Goal: Task Accomplishment & Management: Manage account settings

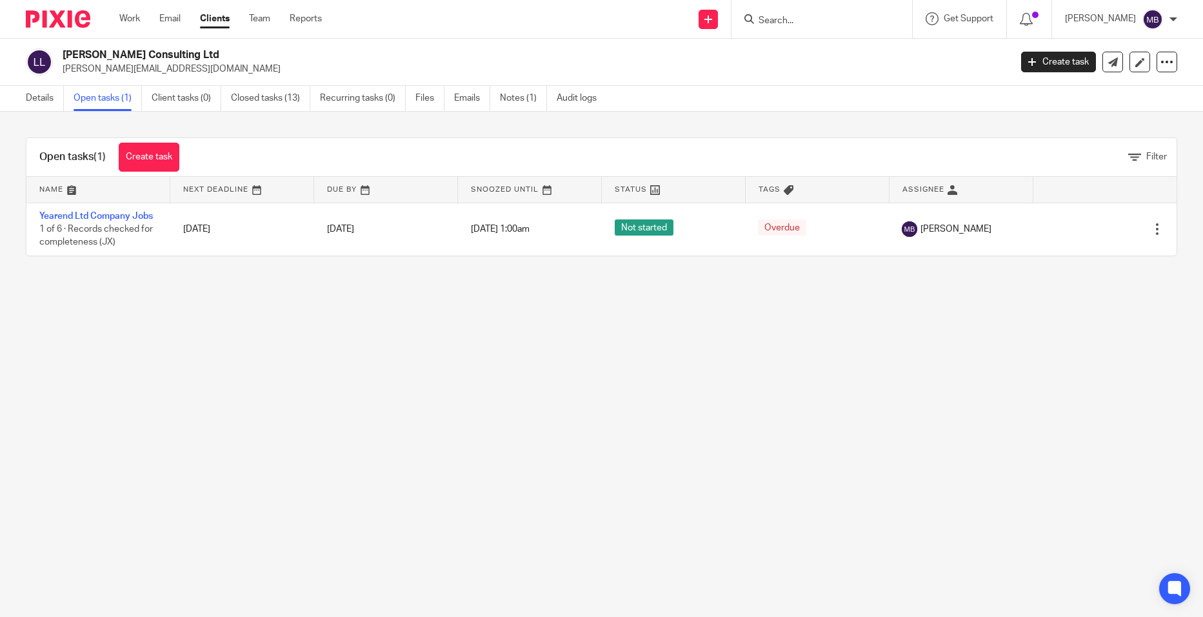
click at [800, 18] on input "Search" at bounding box center [815, 21] width 116 height 12
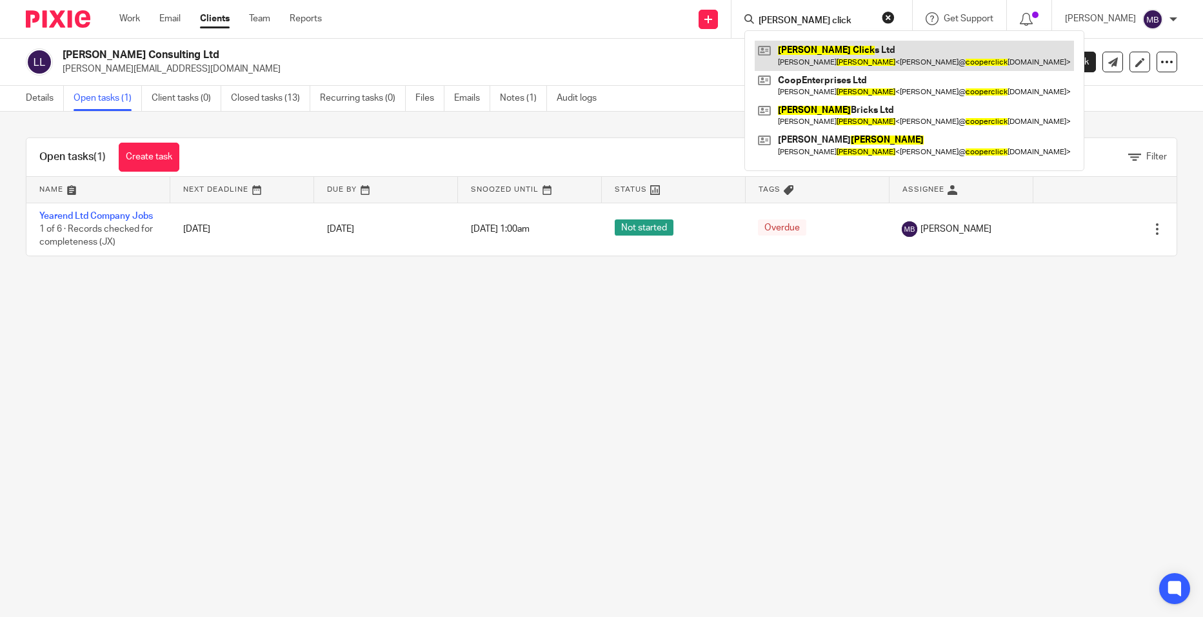
type input "[PERSON_NAME] click"
click at [891, 55] on link at bounding box center [914, 56] width 319 height 30
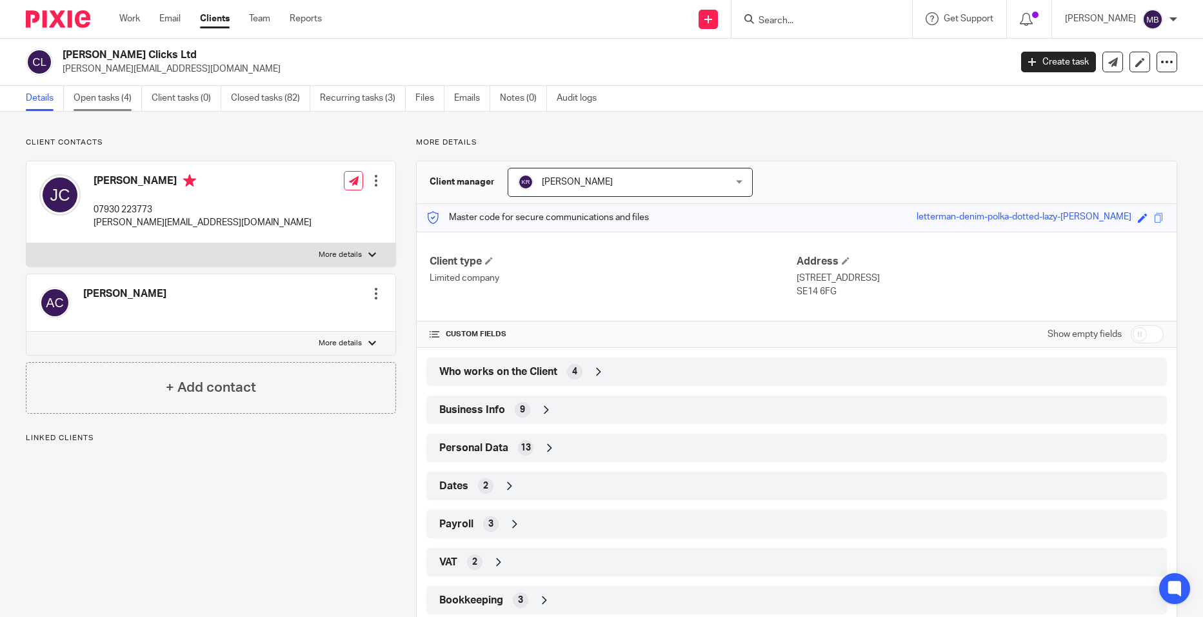
click at [101, 100] on link "Open tasks (4)" at bounding box center [108, 98] width 68 height 25
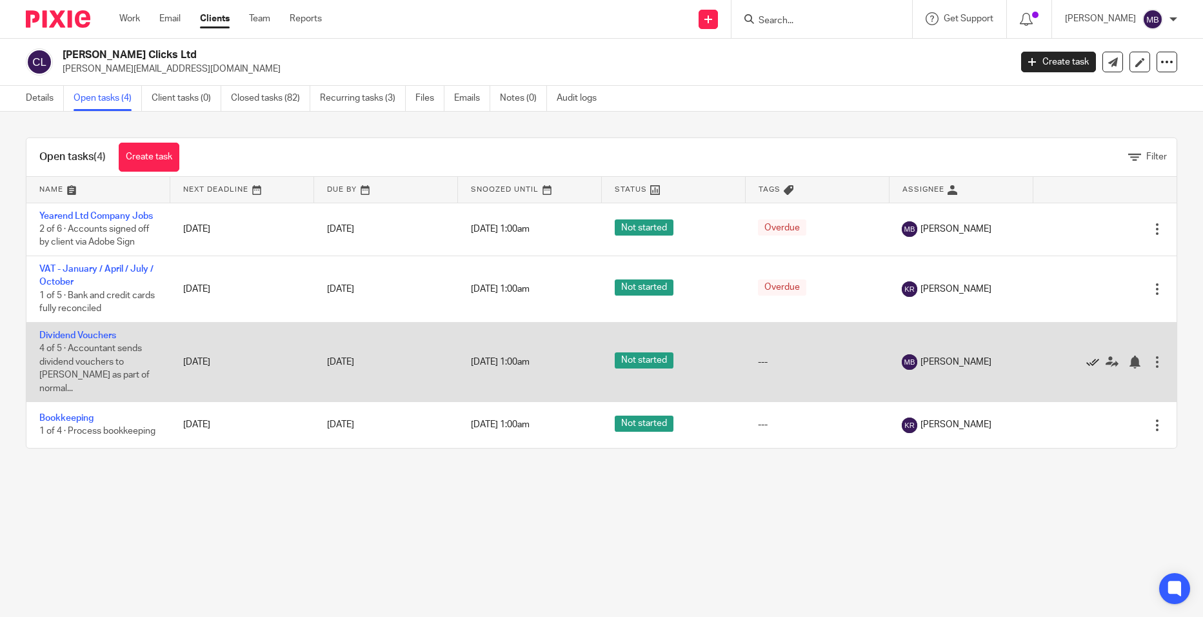
click at [1086, 355] on icon at bounding box center [1092, 361] width 13 height 13
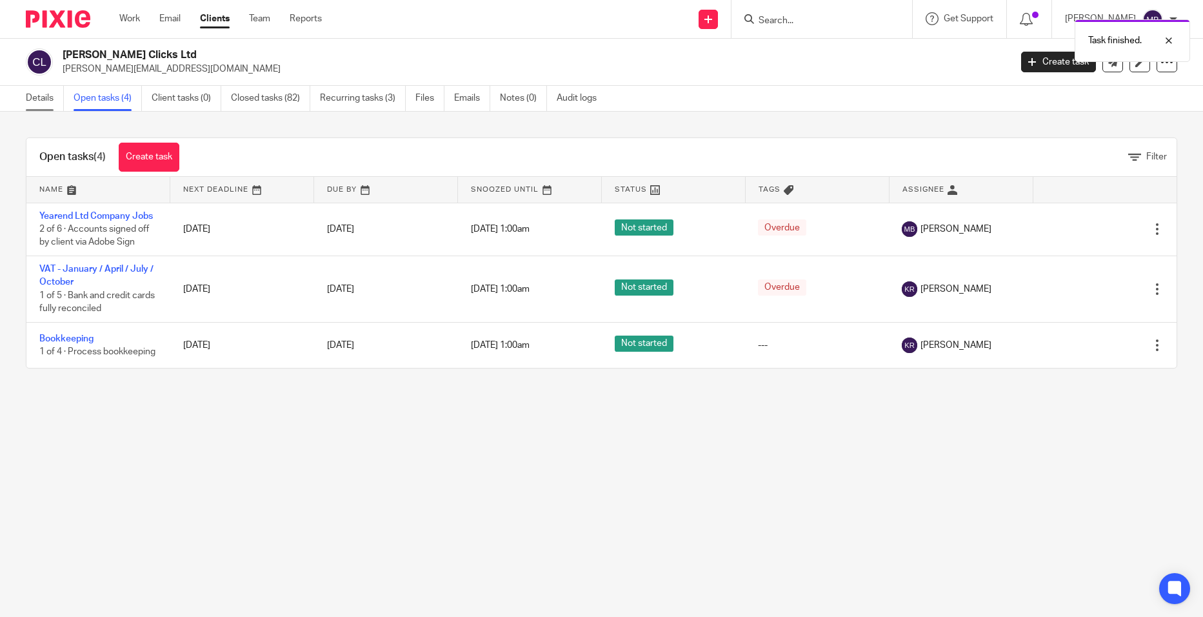
click at [34, 106] on link "Details" at bounding box center [45, 98] width 38 height 25
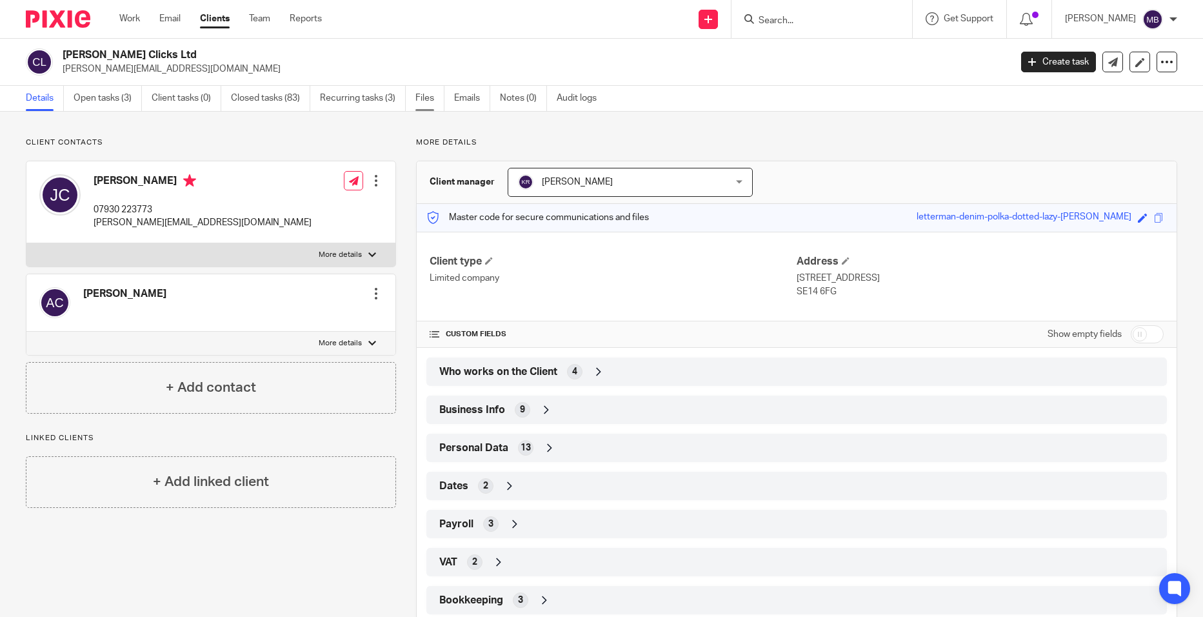
click at [417, 105] on link "Files" at bounding box center [429, 98] width 29 height 25
click at [421, 102] on link "Files" at bounding box center [429, 98] width 29 height 25
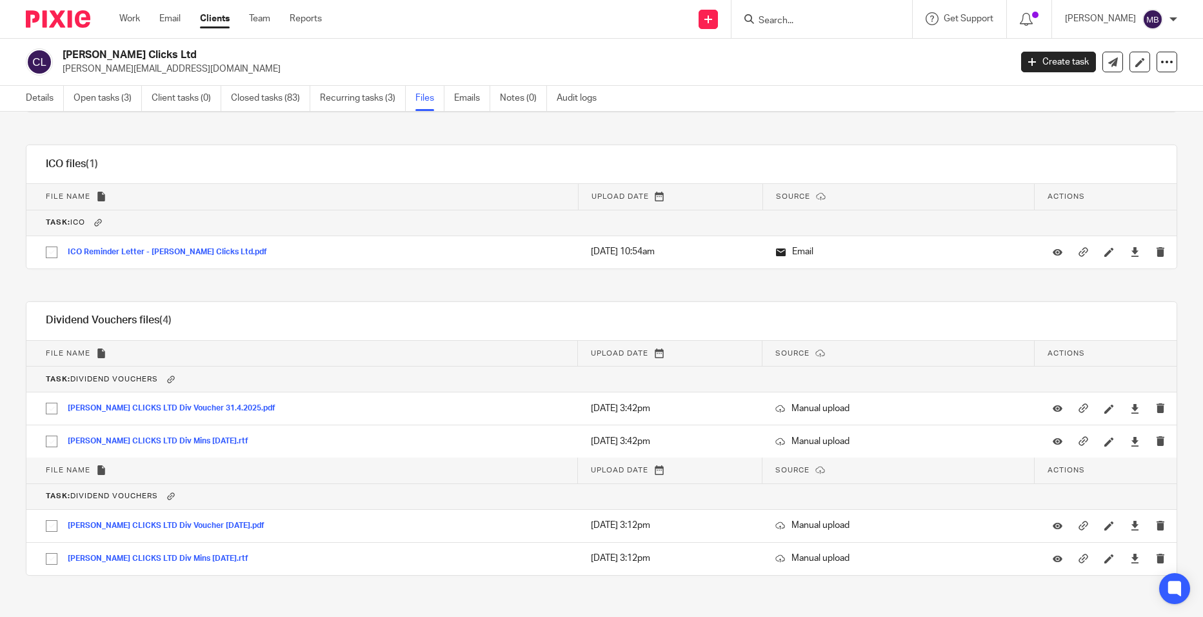
scroll to position [5579, 0]
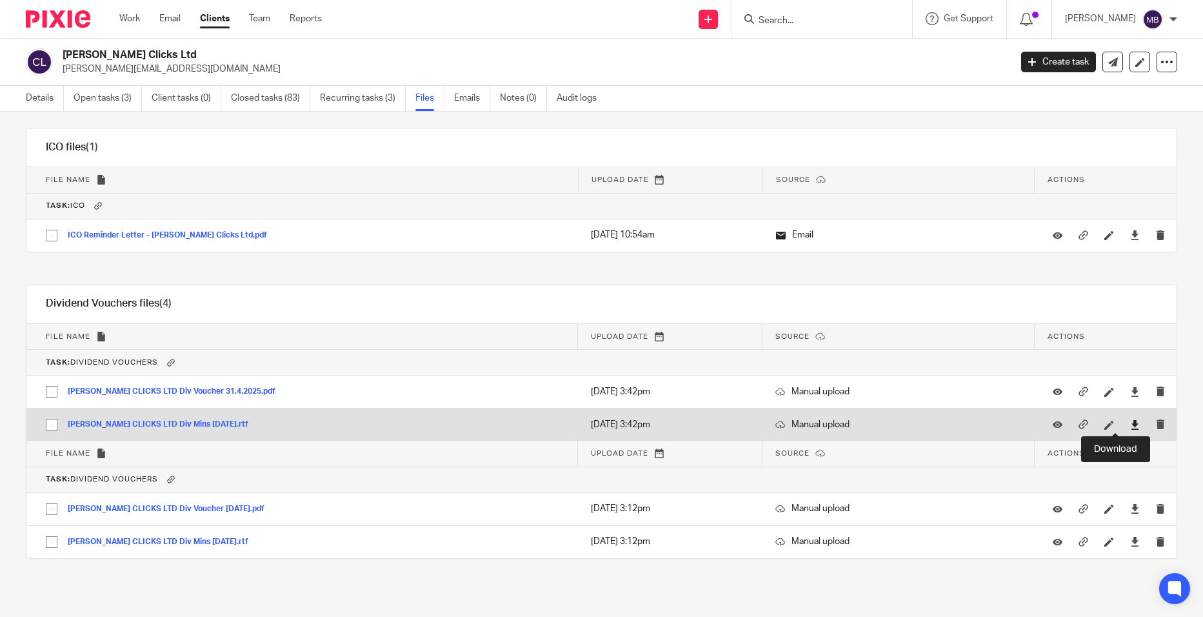
click at [1130, 423] on icon at bounding box center [1135, 425] width 10 height 10
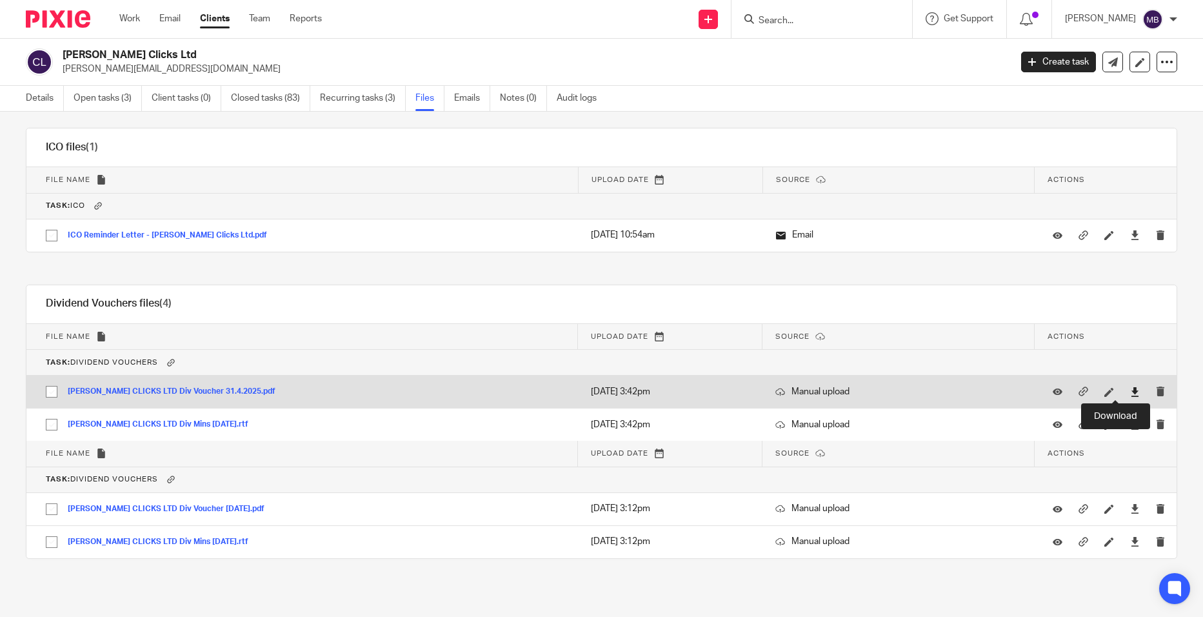
click at [1130, 391] on icon at bounding box center [1135, 392] width 10 height 10
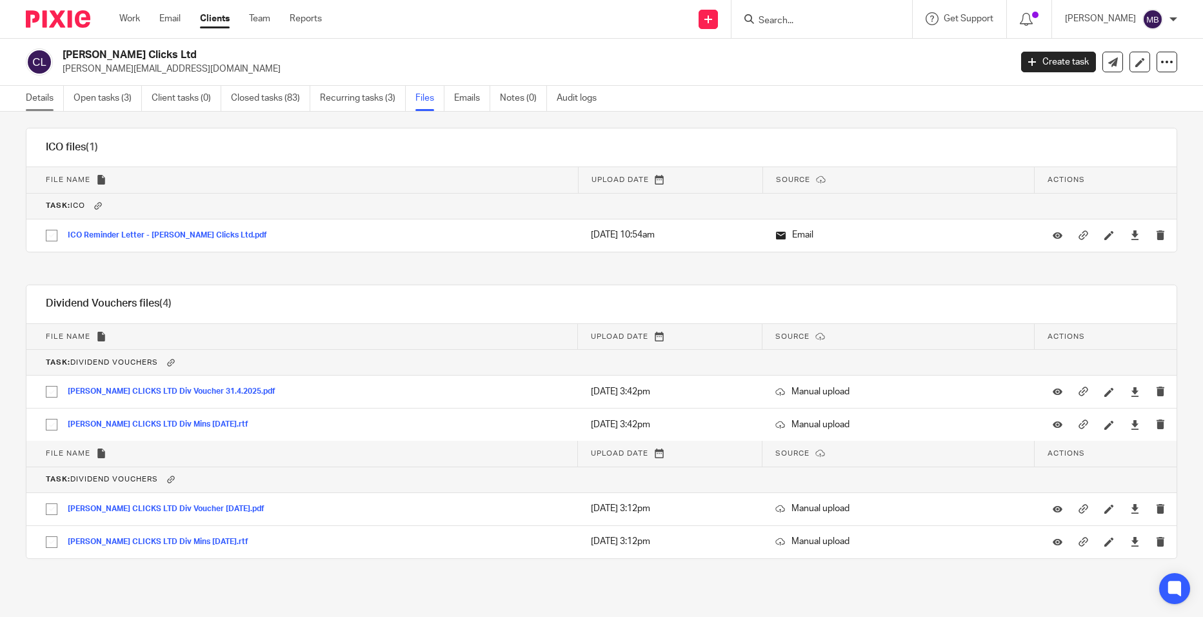
click at [44, 101] on link "Details" at bounding box center [45, 98] width 38 height 25
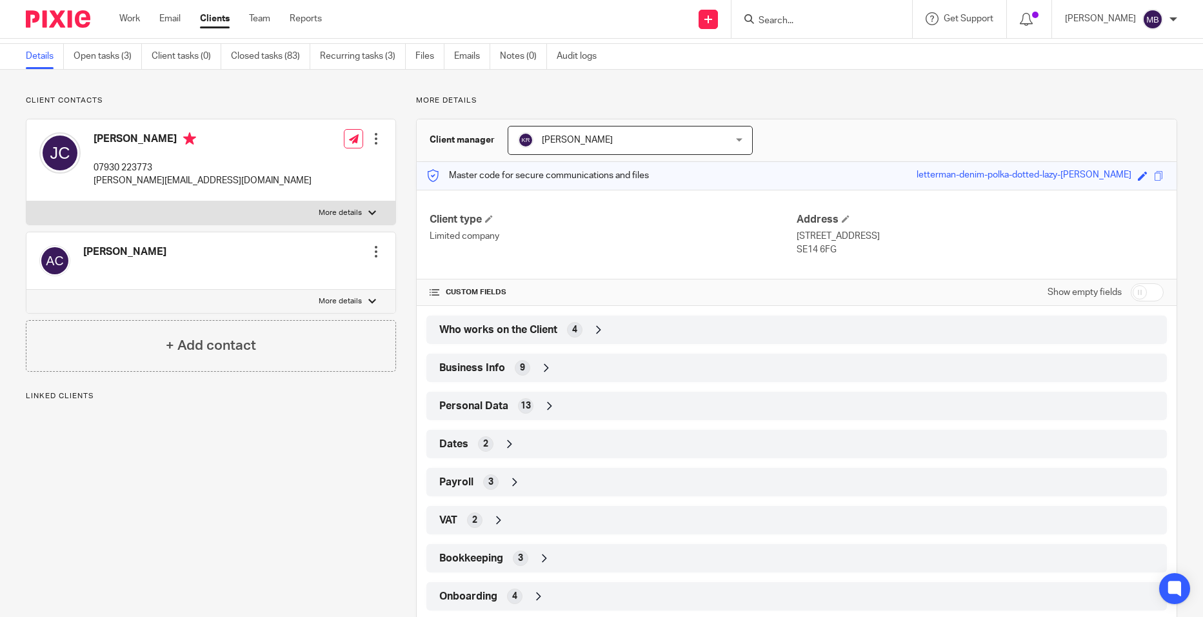
scroll to position [65, 0]
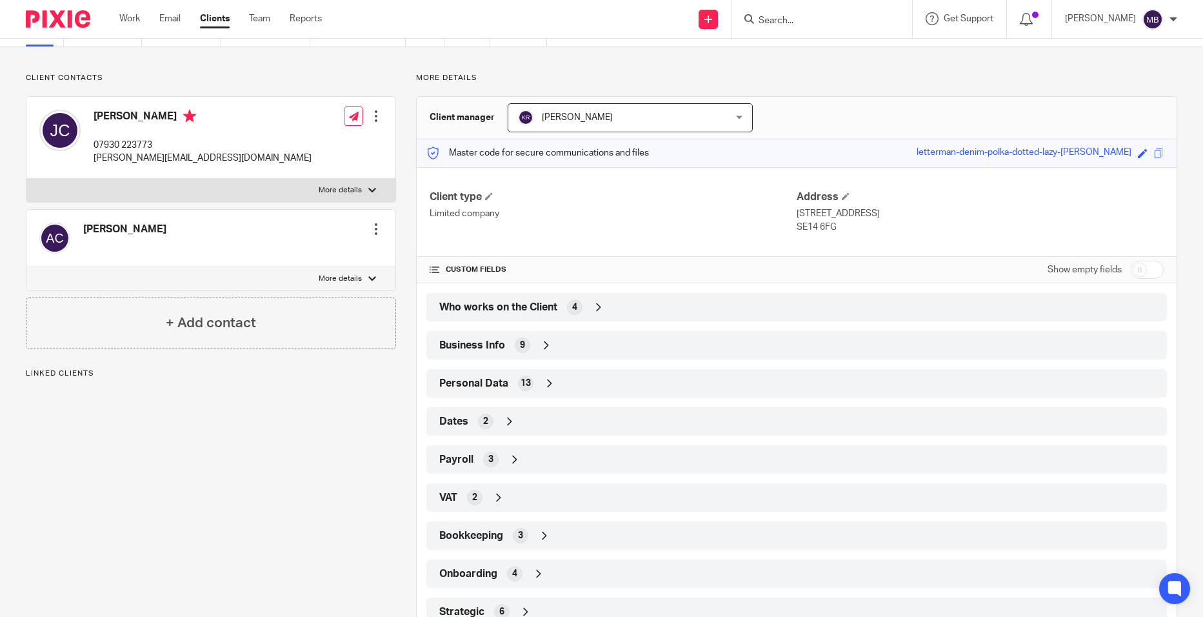
click at [595, 459] on div "Payroll 3" at bounding box center [796, 459] width 721 height 22
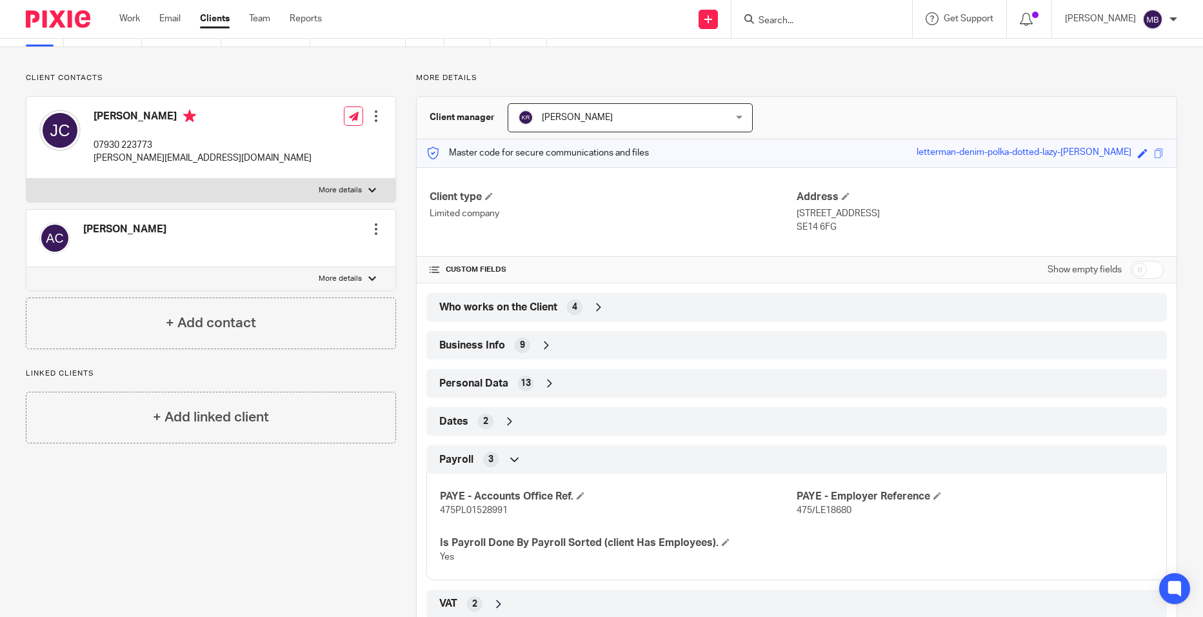
scroll to position [0, 0]
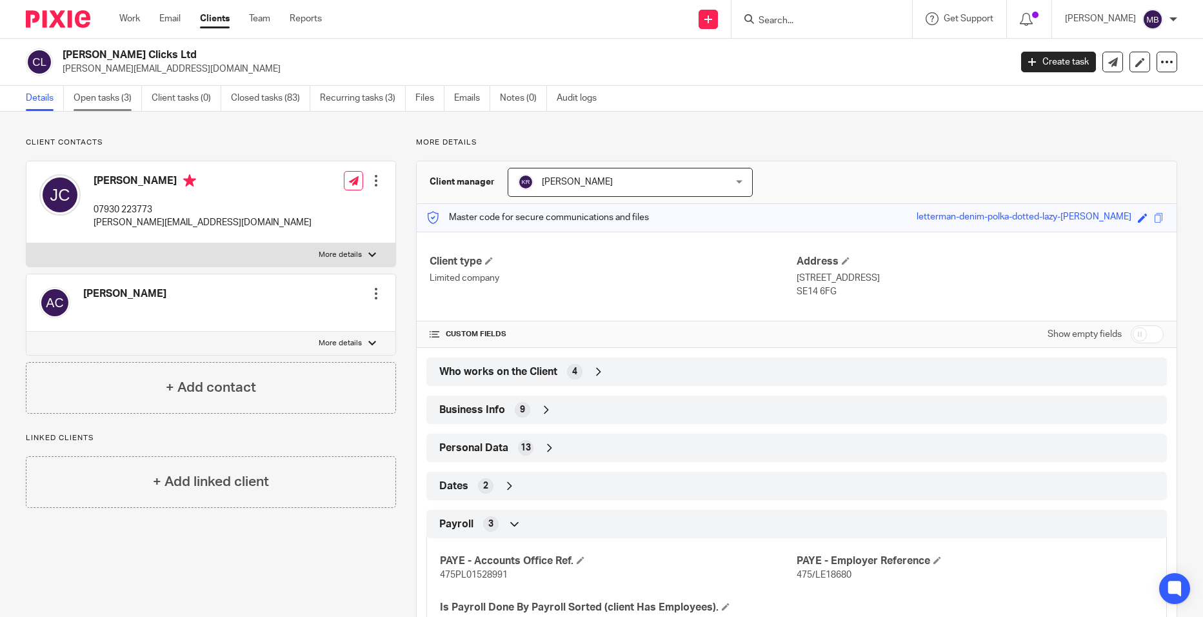
click at [102, 99] on link "Open tasks (3)" at bounding box center [108, 98] width 68 height 25
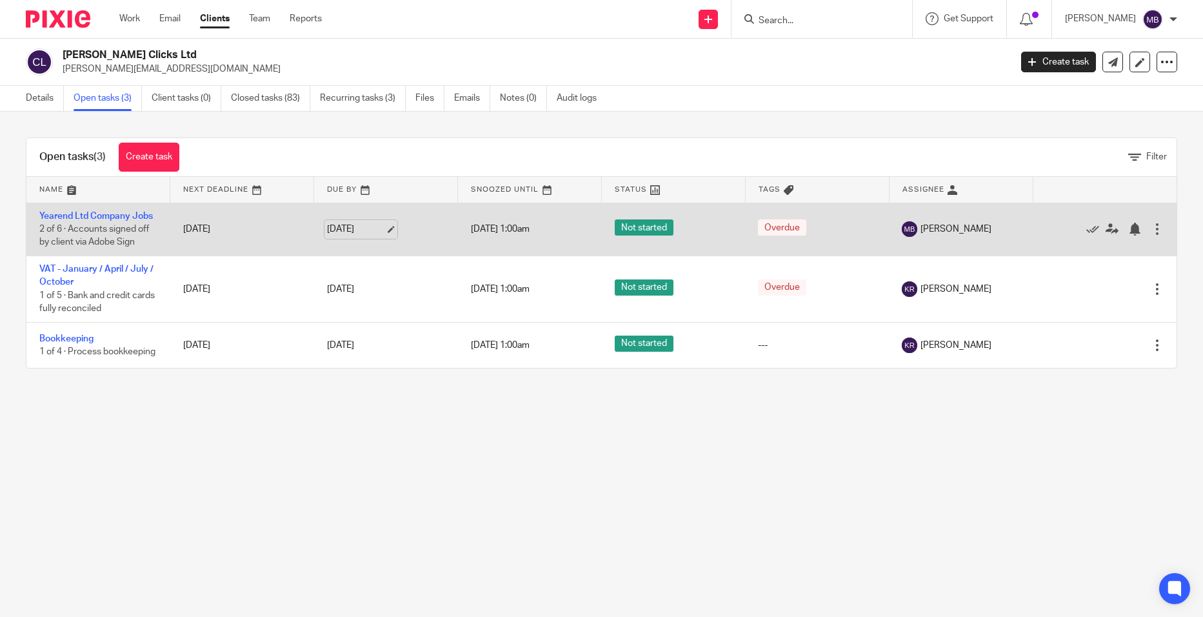
click at [353, 232] on link "31 Jul 2025" at bounding box center [356, 230] width 58 height 14
click at [1106, 230] on icon at bounding box center [1112, 229] width 13 height 13
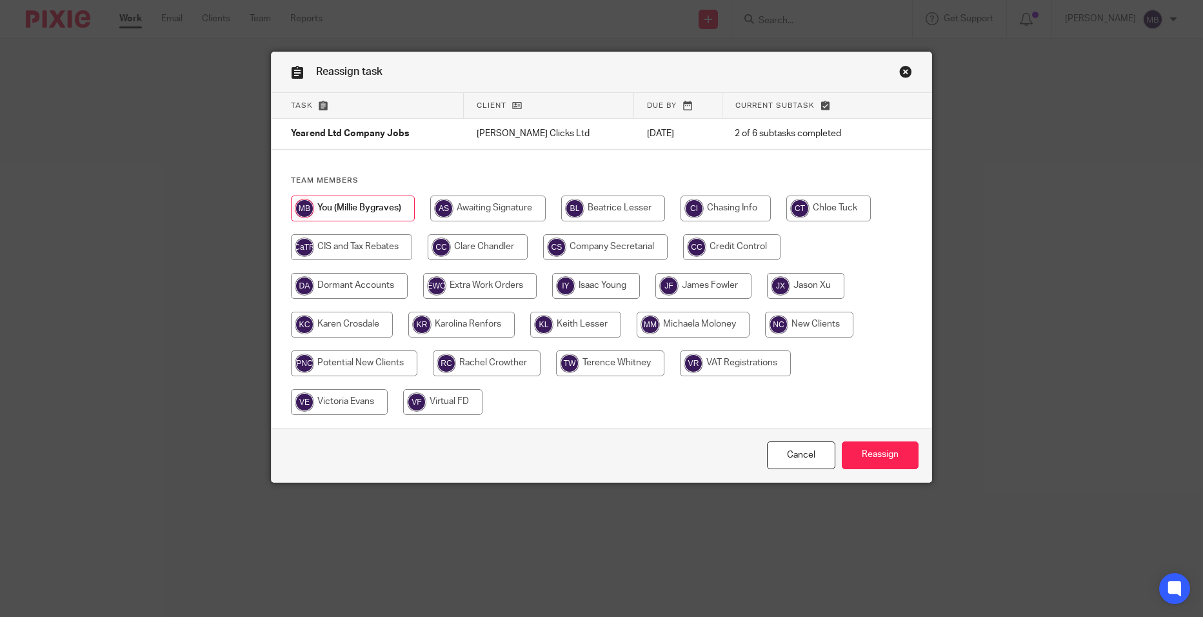
click at [490, 251] on input "radio" at bounding box center [478, 247] width 100 height 26
radio input "true"
click at [884, 451] on input "Reassign" at bounding box center [880, 455] width 77 height 28
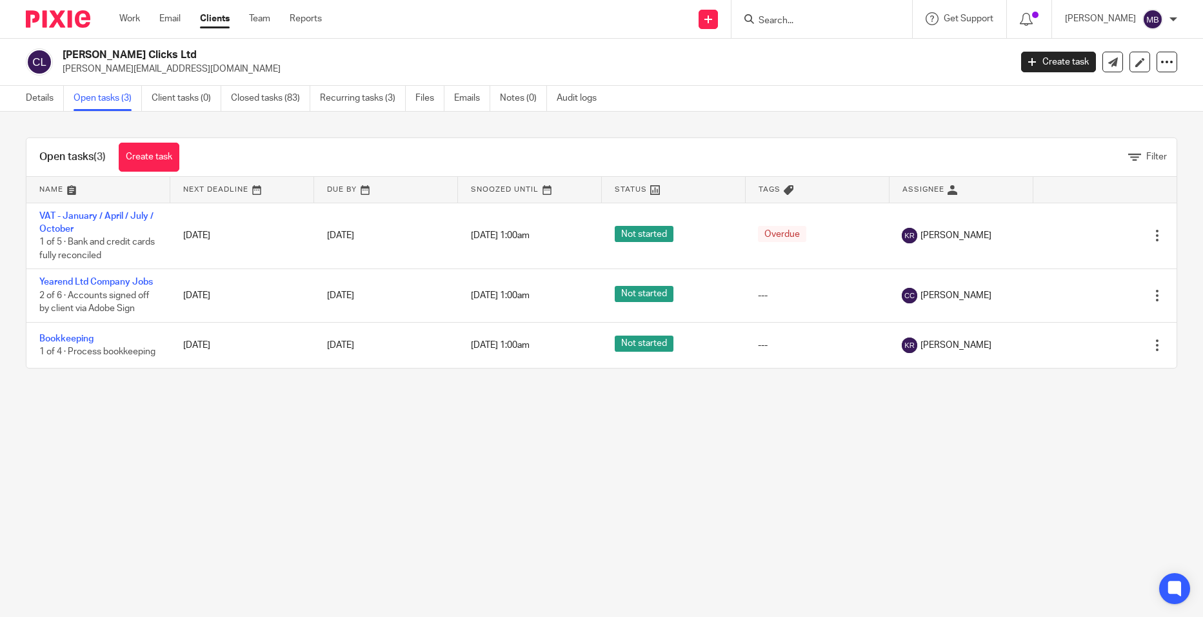
click at [876, 430] on main "[PERSON_NAME] Clicks Ltd [PERSON_NAME][EMAIL_ADDRESS][DOMAIN_NAME] Create task …" at bounding box center [601, 308] width 1203 height 617
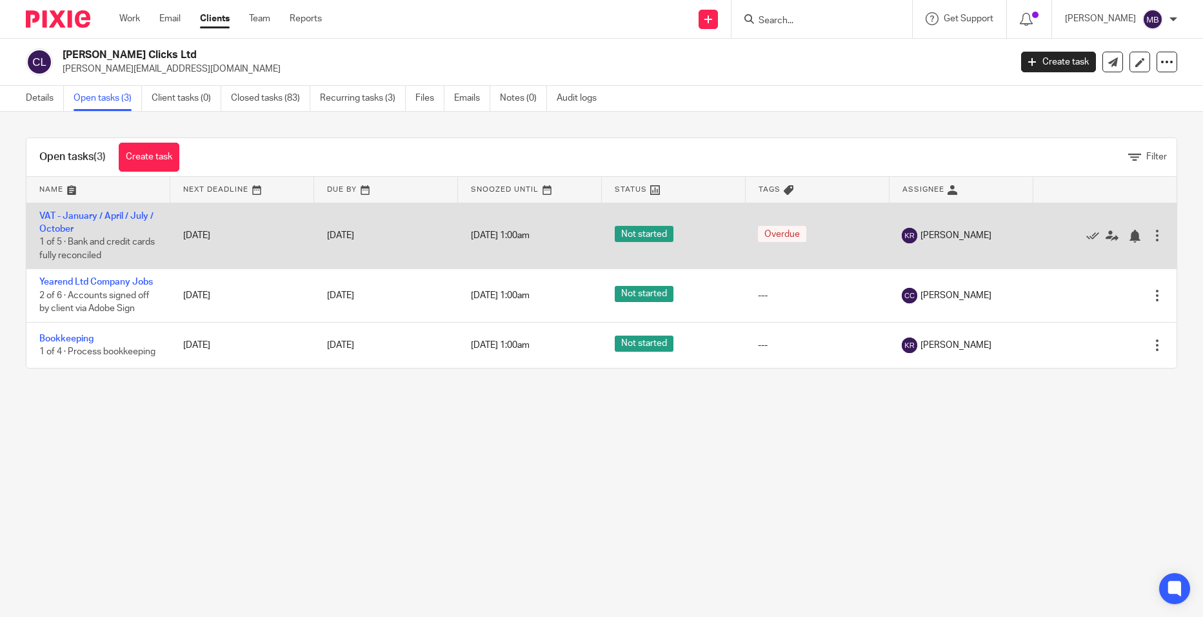
drag, startPoint x: 592, startPoint y: 261, endPoint x: 583, endPoint y: 259, distance: 9.1
click at [583, 259] on tr "VAT - January / April / July / [DATE] of 5 · Bank and credit cards fully reconc…" at bounding box center [601, 236] width 1150 height 66
click at [583, 259] on td "[DATE] 1:00am" at bounding box center [530, 236] width 144 height 66
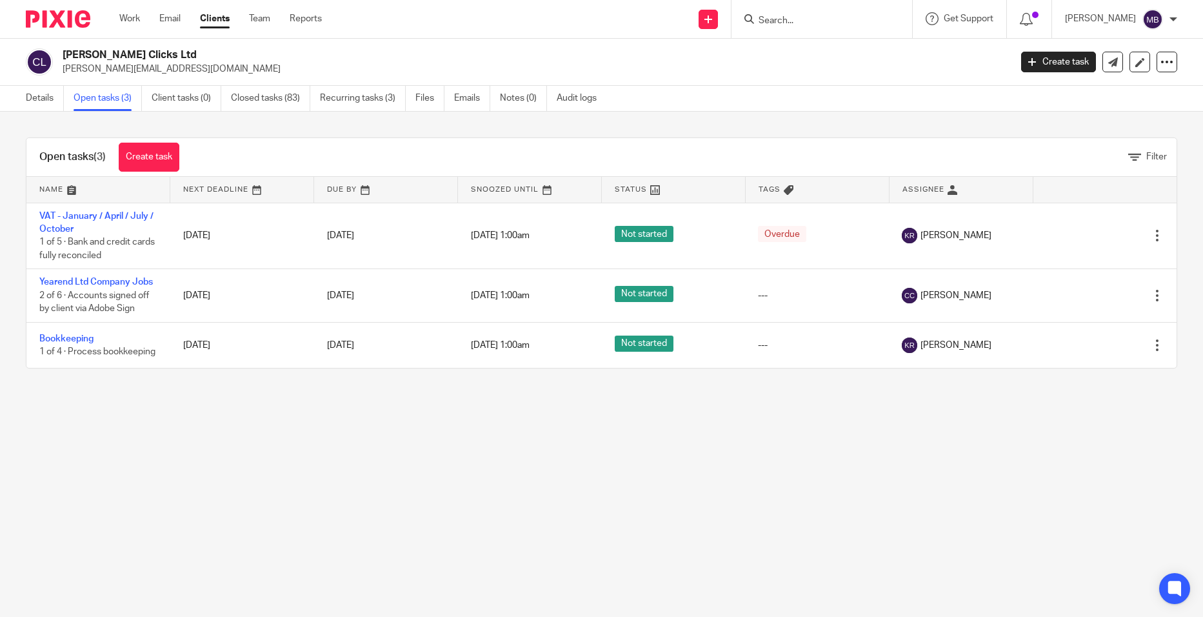
click at [823, 25] on input "Search" at bounding box center [815, 21] width 116 height 12
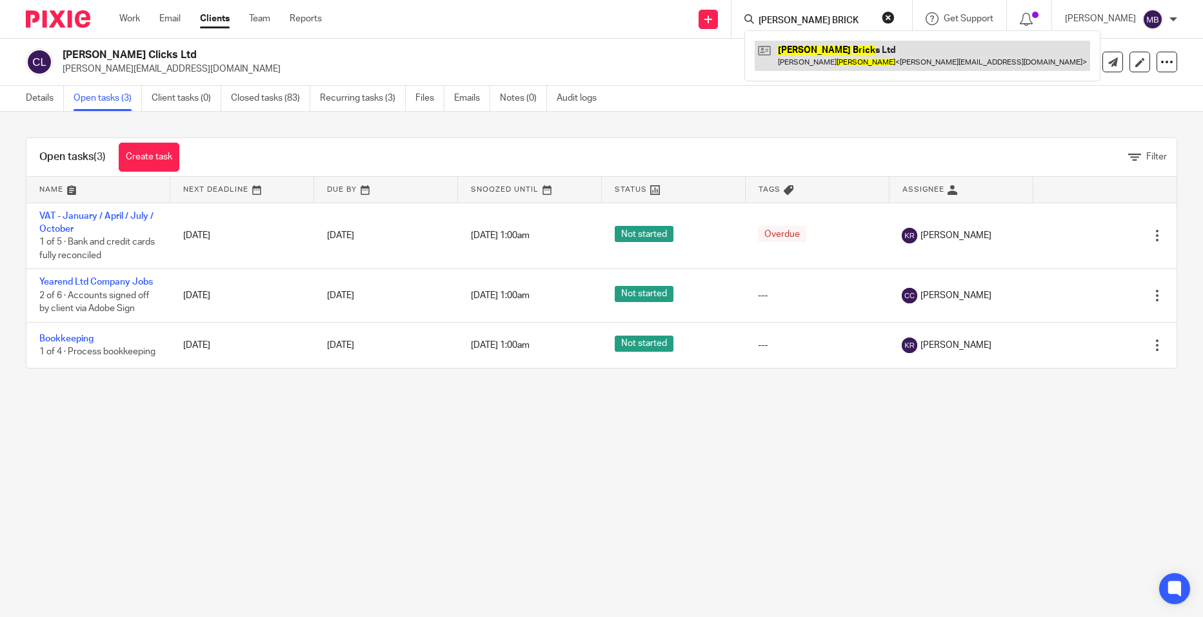
type input "COOPER BRICK"
click at [830, 46] on link at bounding box center [922, 56] width 335 height 30
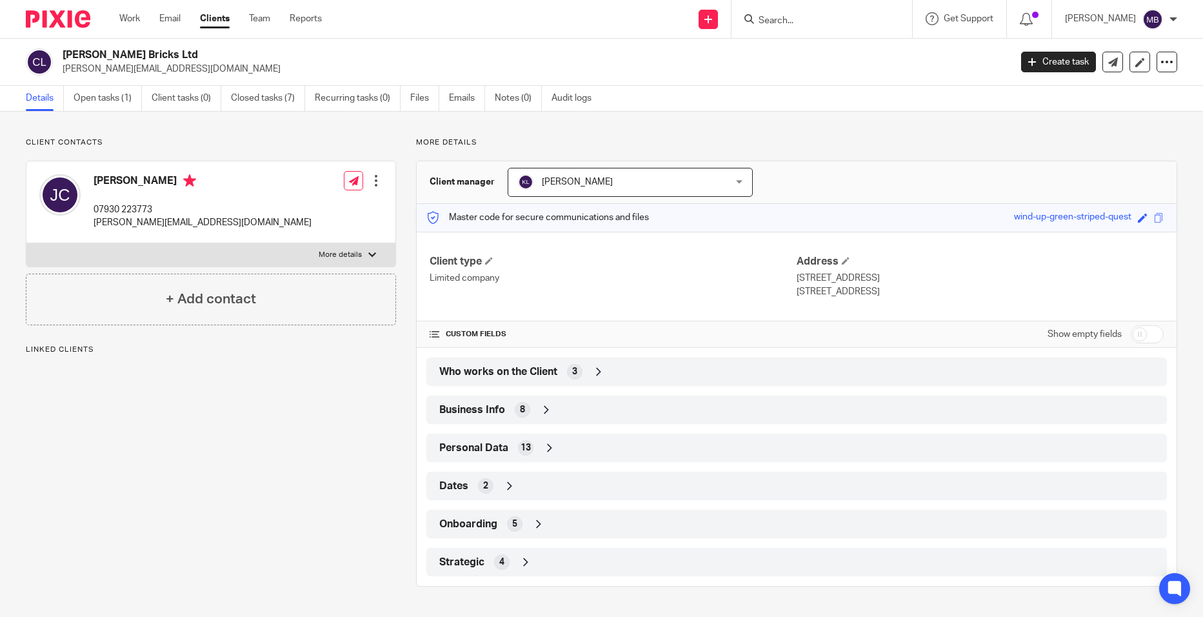
click at [113, 101] on link "Open tasks (1)" at bounding box center [108, 98] width 68 height 25
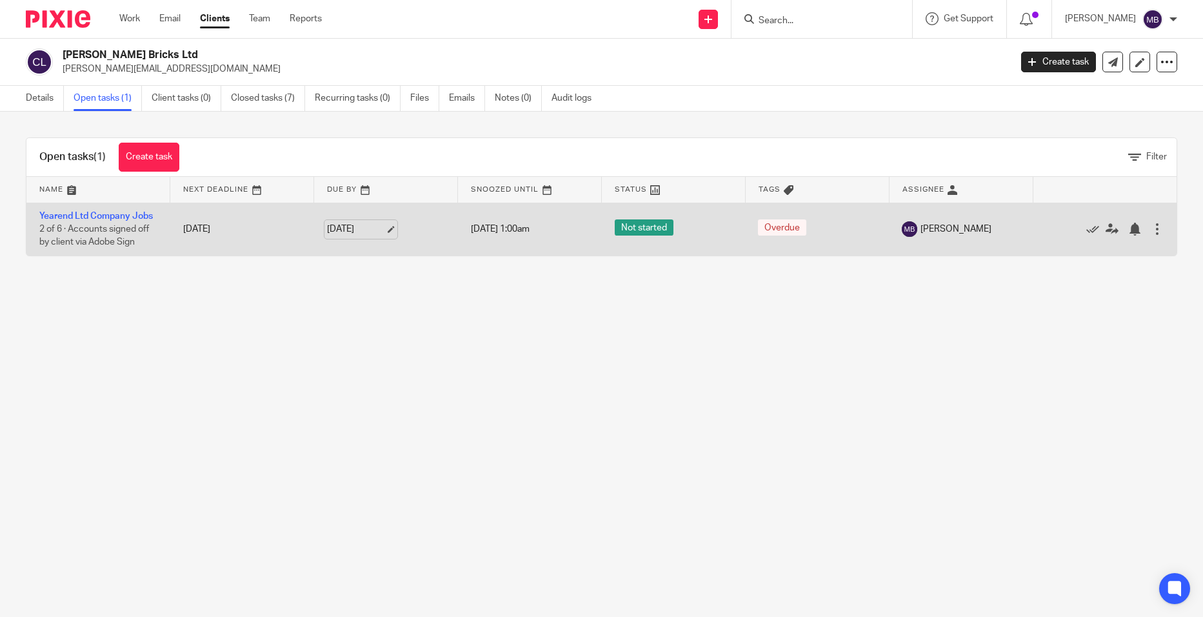
click at [346, 228] on link "31 Jul 2025" at bounding box center [356, 230] width 58 height 14
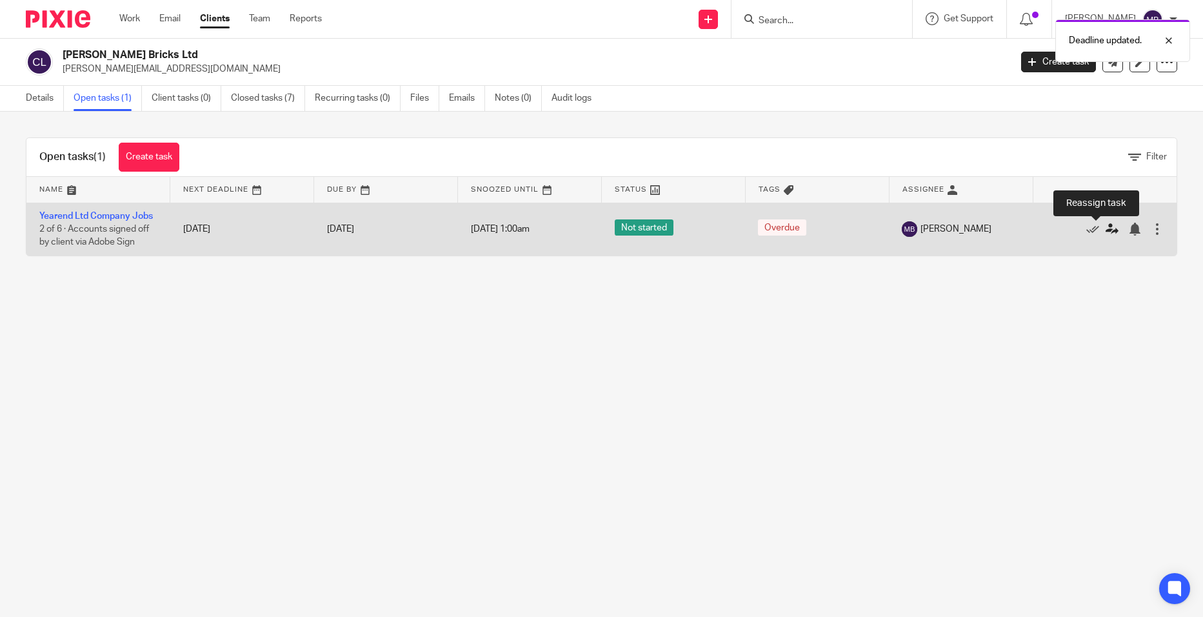
click at [1106, 232] on icon at bounding box center [1112, 229] width 13 height 13
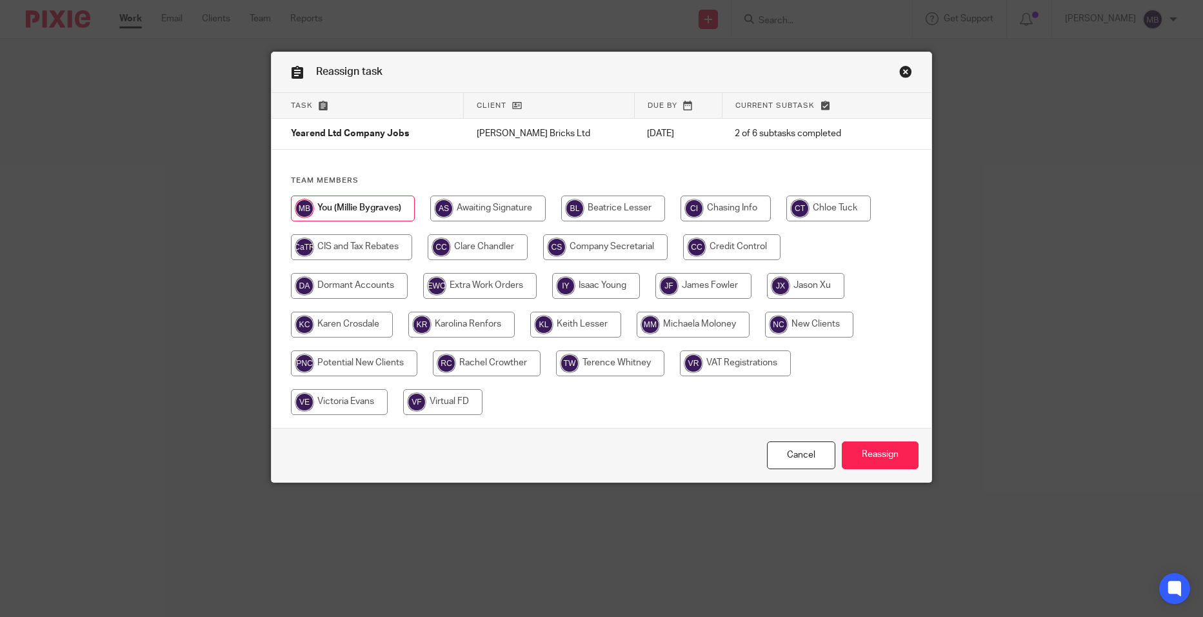
click at [506, 255] on input "radio" at bounding box center [478, 247] width 100 height 26
radio input "true"
click at [866, 450] on input "Reassign" at bounding box center [880, 455] width 77 height 28
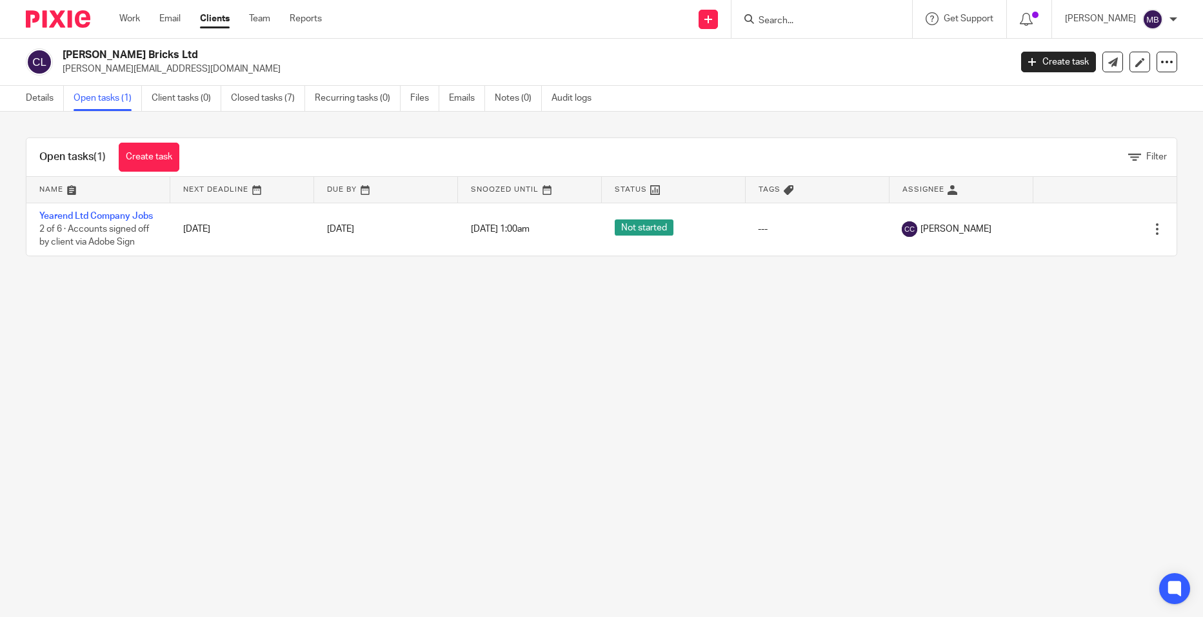
click at [810, 23] on input "Search" at bounding box center [815, 21] width 116 height 12
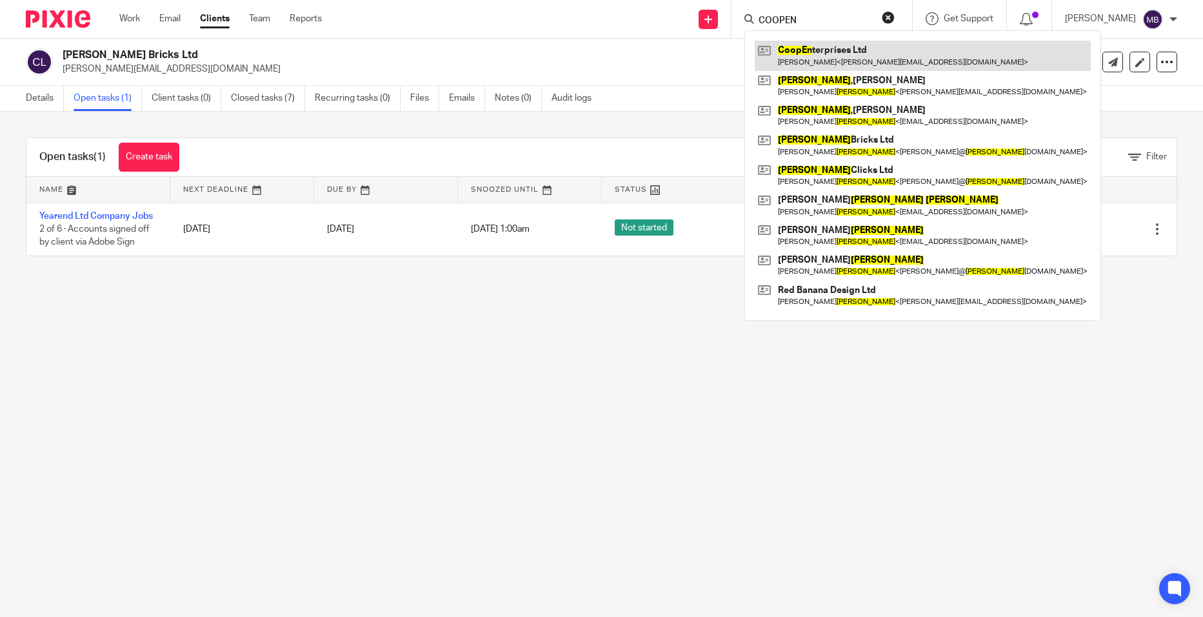
type input "COOPEN"
click at [831, 56] on link at bounding box center [923, 56] width 336 height 30
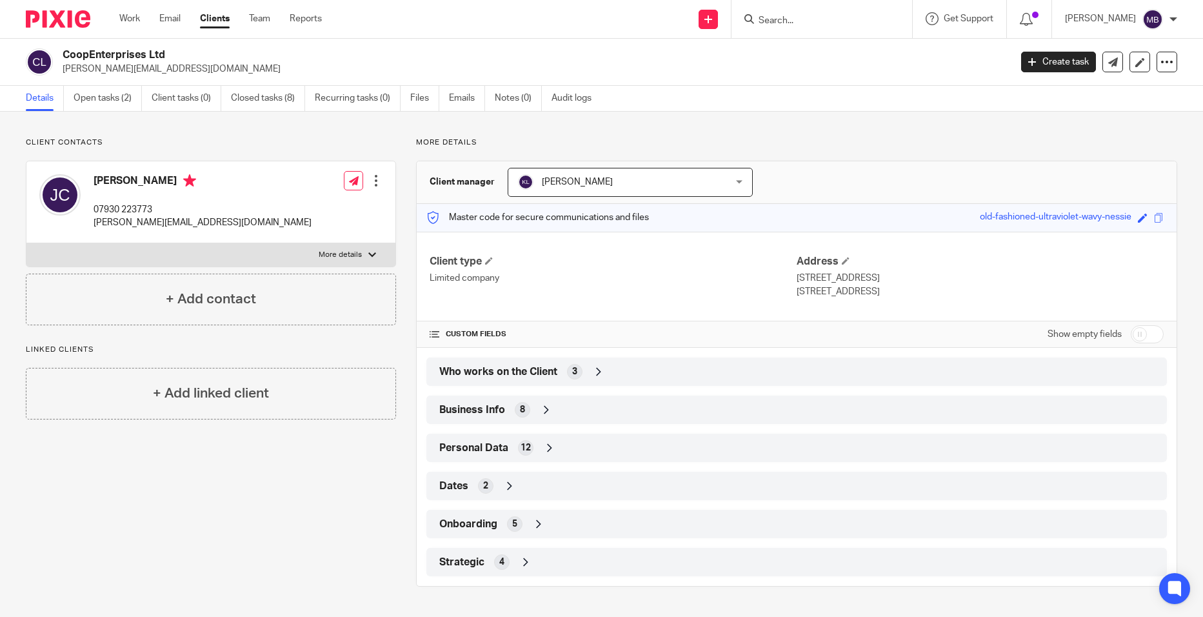
click at [805, 23] on input "Search" at bounding box center [815, 21] width 116 height 12
click at [414, 106] on link "Files" at bounding box center [424, 98] width 29 height 25
click at [416, 99] on link "Files" at bounding box center [424, 98] width 29 height 25
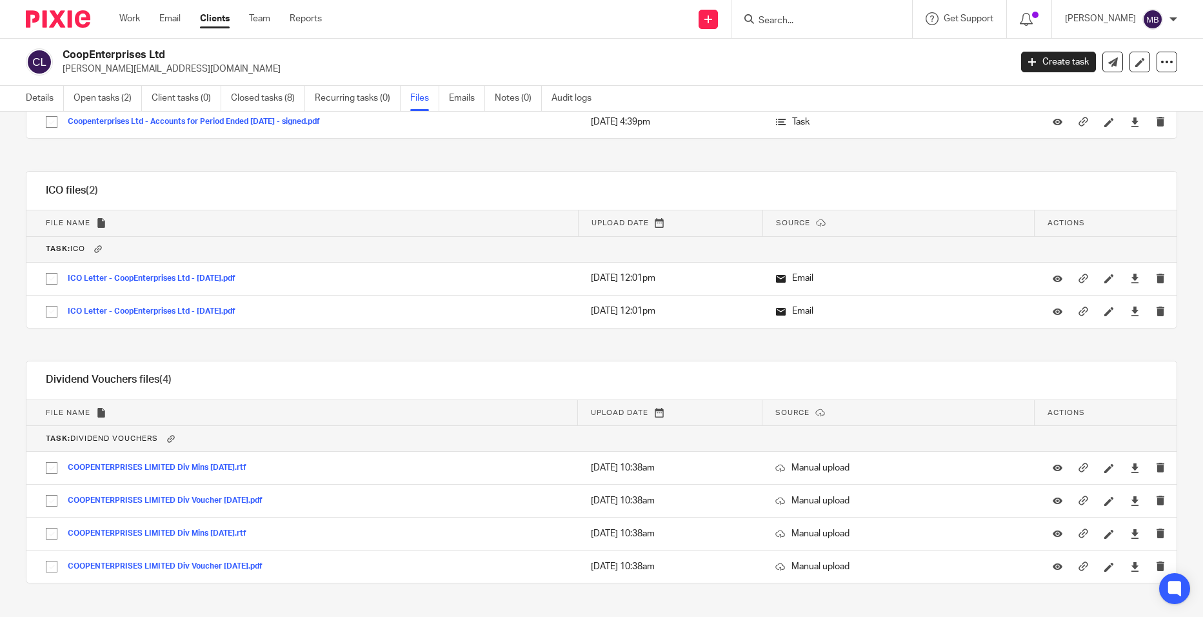
scroll to position [3108, 0]
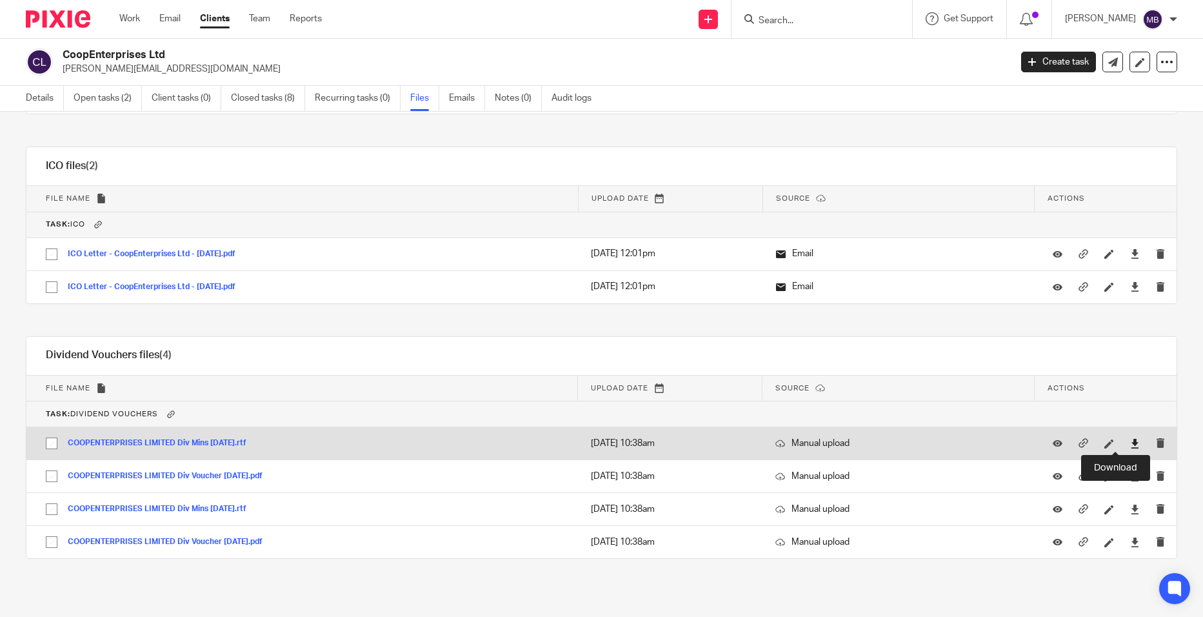
click at [1130, 445] on icon at bounding box center [1135, 444] width 10 height 10
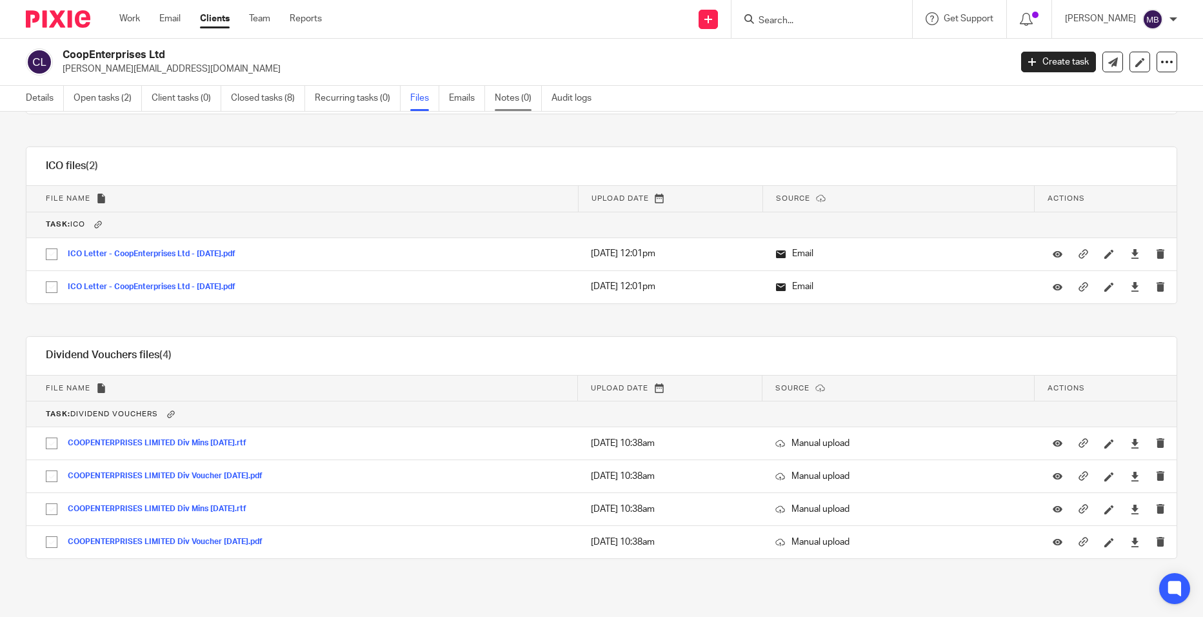
click at [517, 102] on link "Notes (0)" at bounding box center [518, 98] width 47 height 25
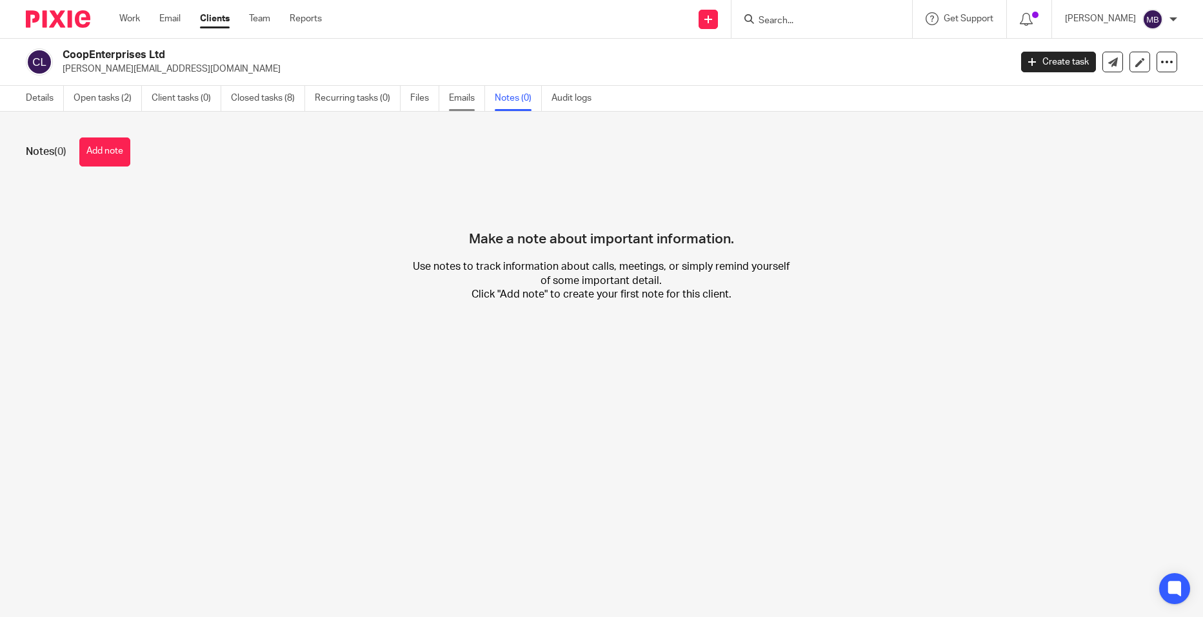
click at [472, 103] on link "Emails" at bounding box center [467, 98] width 36 height 25
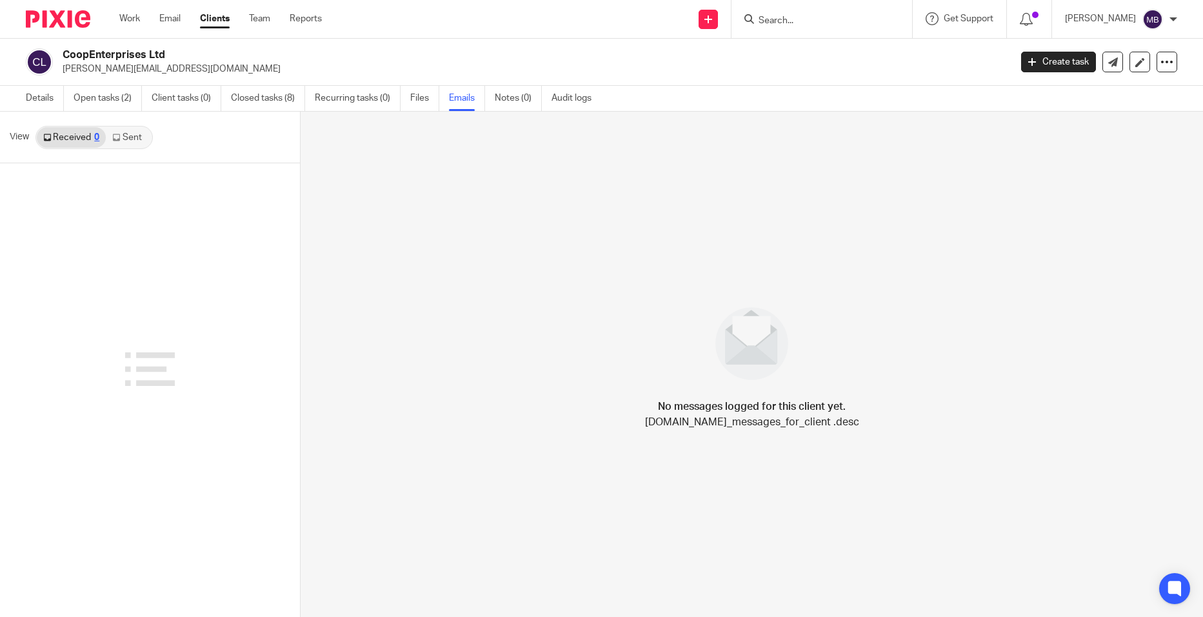
click at [421, 106] on link "Files" at bounding box center [424, 98] width 29 height 25
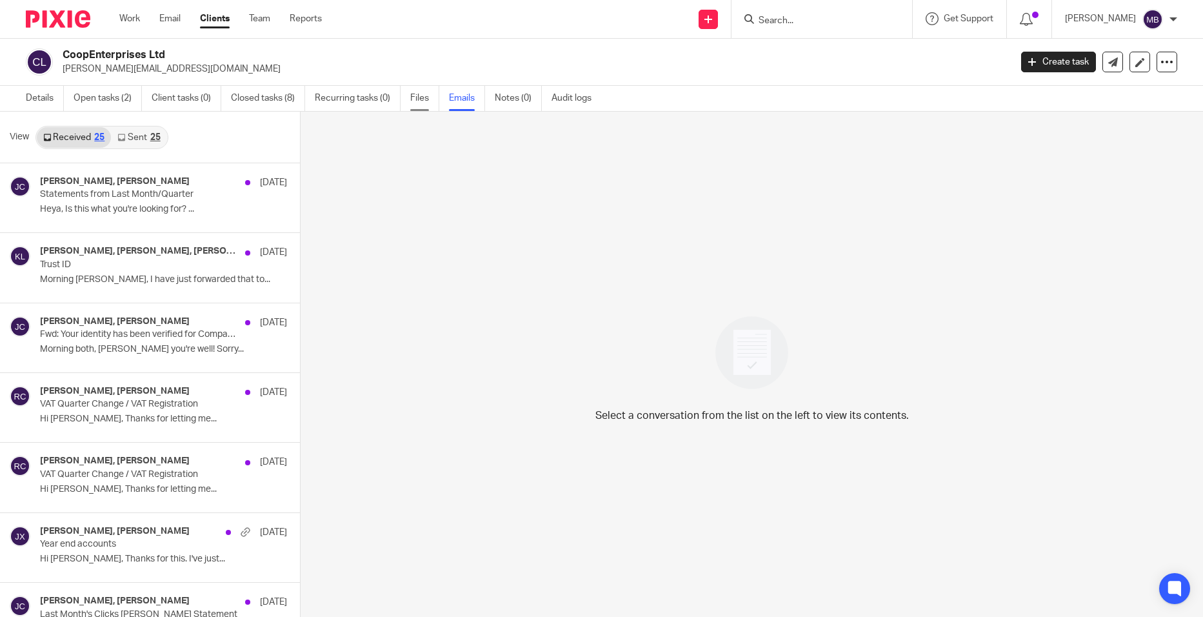
click at [430, 99] on link "Files" at bounding box center [424, 98] width 29 height 25
click at [435, 101] on link "Files" at bounding box center [424, 98] width 29 height 25
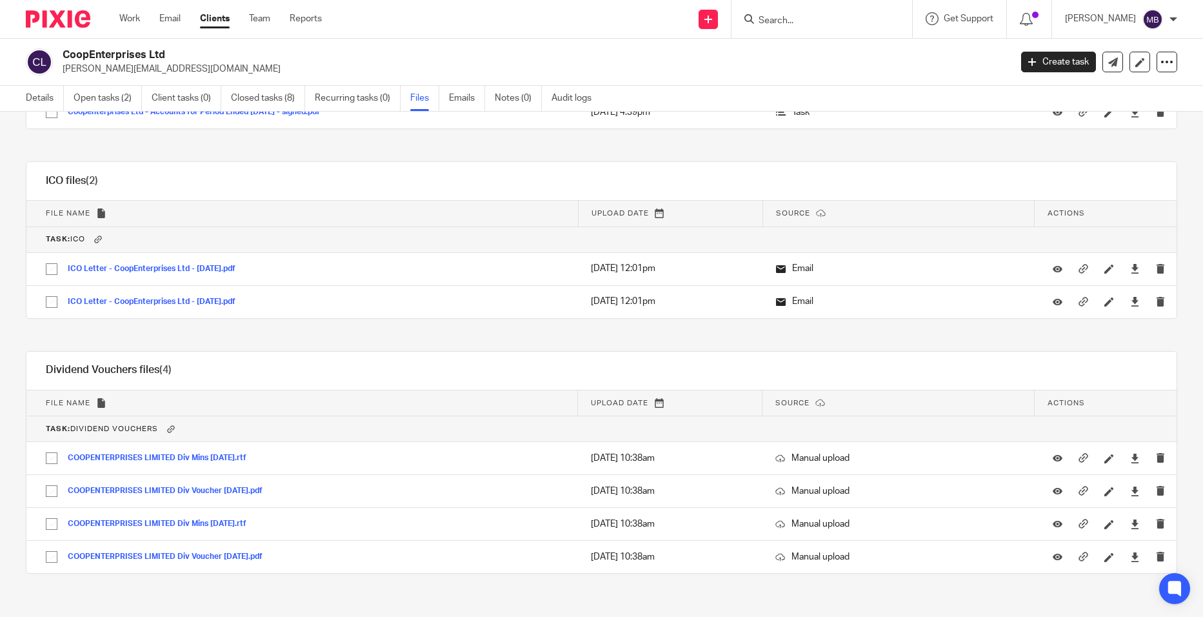
scroll to position [3108, 0]
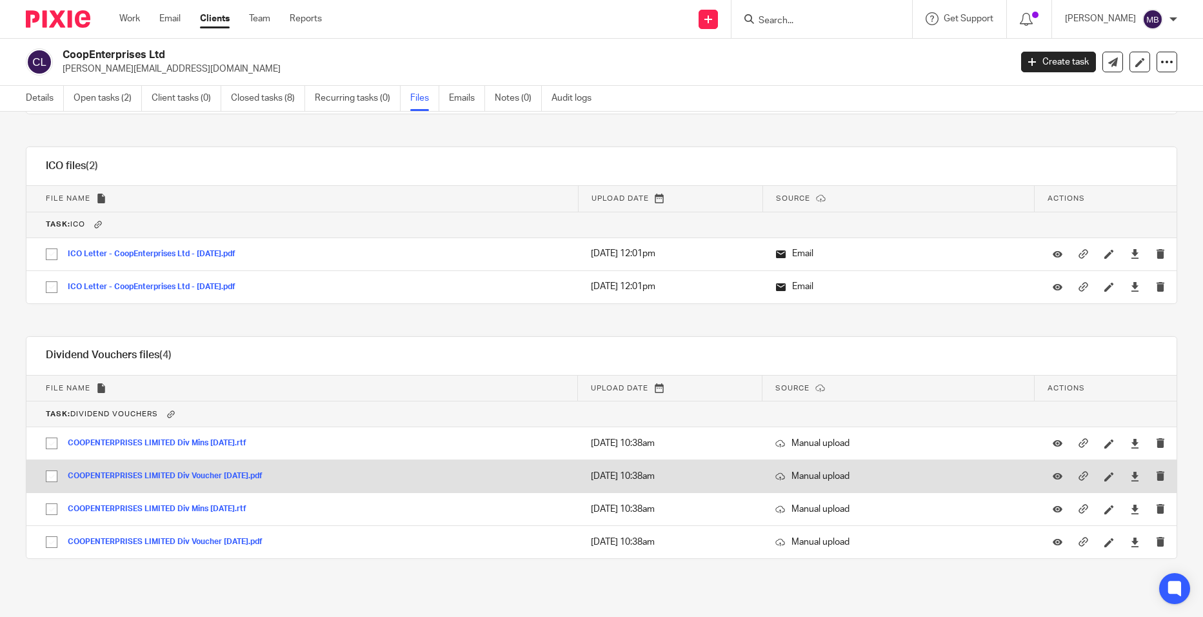
click at [235, 480] on button "COOPENTERPRISES LIMITED Div Voucher 30.4.2024.pdf" at bounding box center [170, 476] width 205 height 9
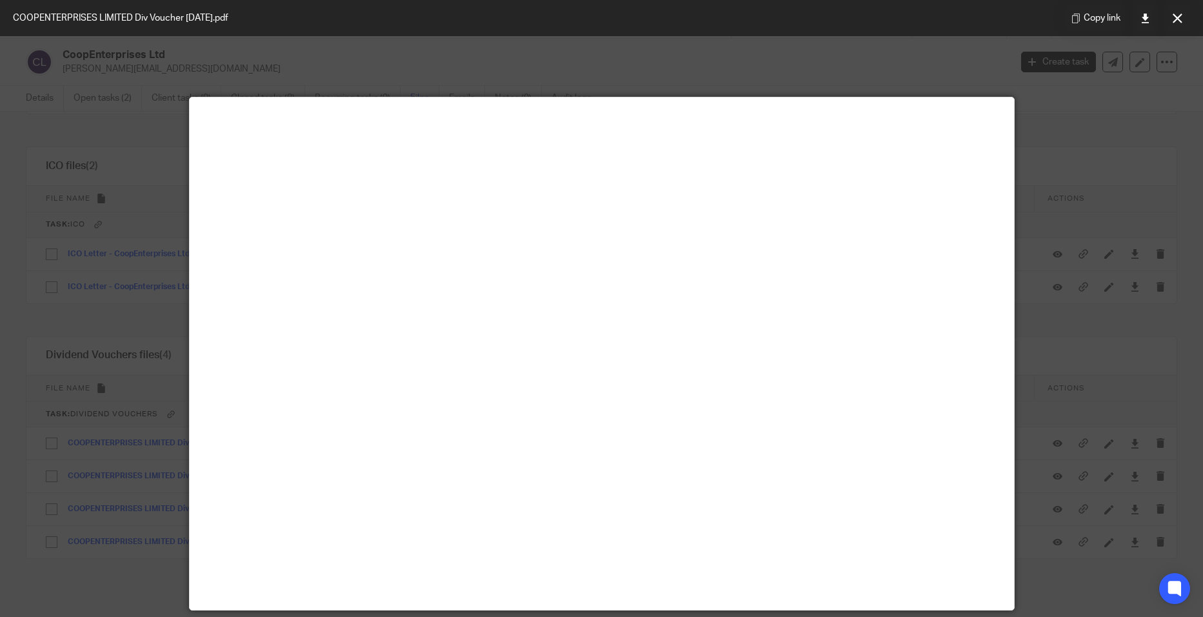
click at [1076, 174] on div at bounding box center [601, 308] width 1203 height 617
click at [140, 346] on div at bounding box center [601, 308] width 1203 height 617
click at [1182, 23] on button at bounding box center [1178, 18] width 26 height 26
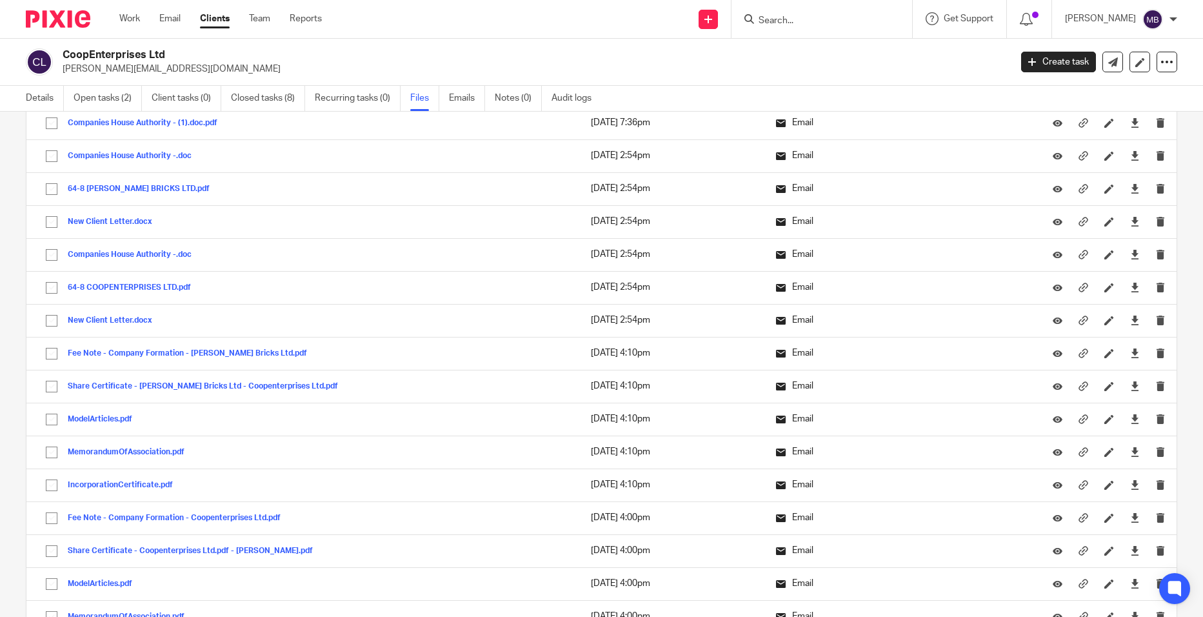
scroll to position [0, 0]
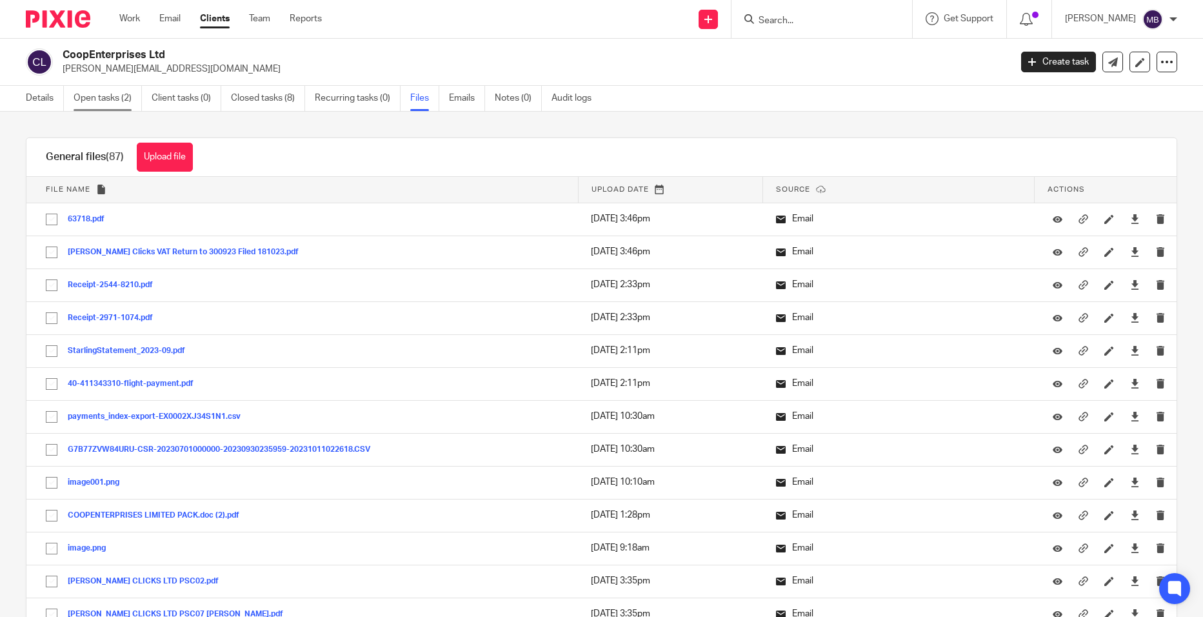
click at [103, 98] on link "Open tasks (2)" at bounding box center [108, 98] width 68 height 25
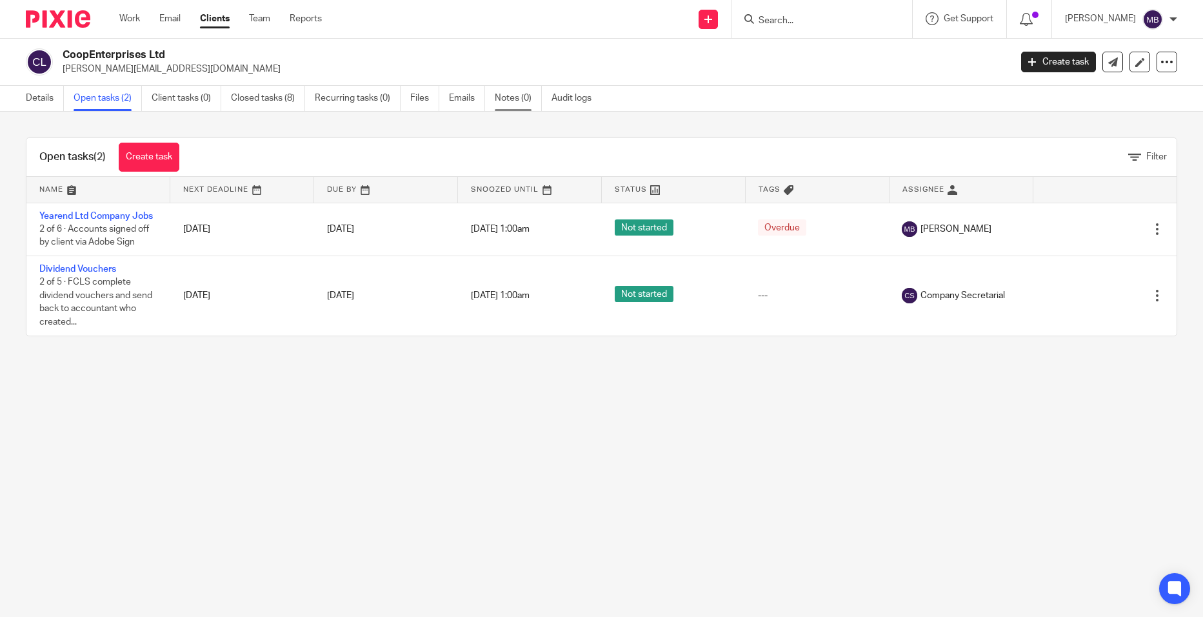
click at [502, 104] on link "Notes (0)" at bounding box center [518, 98] width 47 height 25
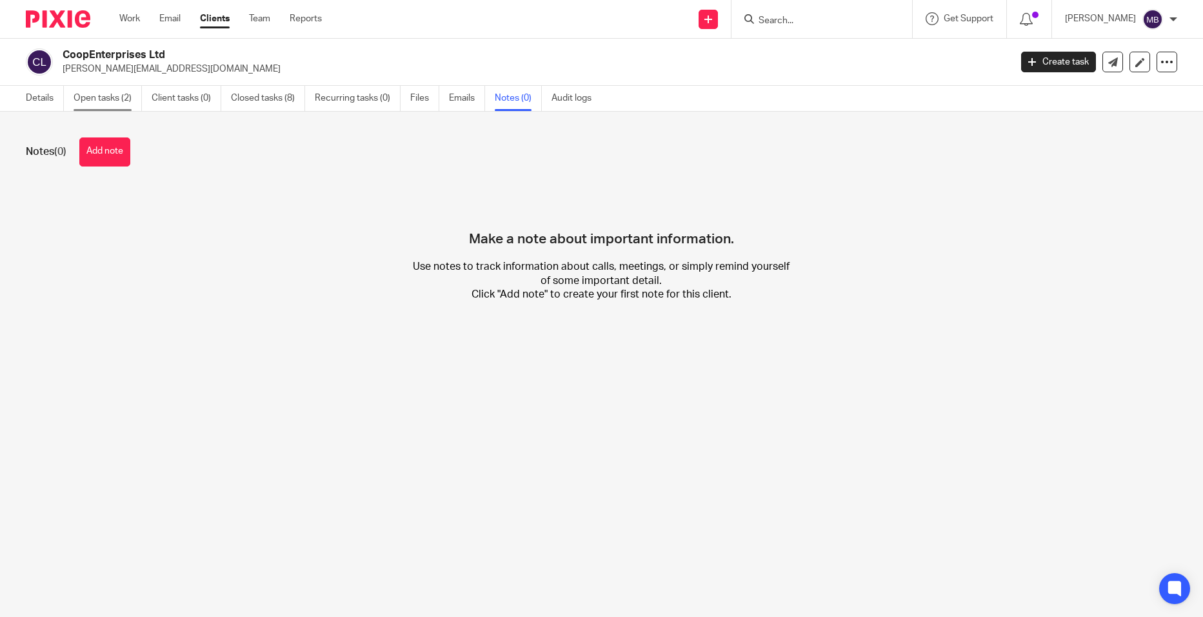
click at [106, 101] on link "Open tasks (2)" at bounding box center [108, 98] width 68 height 25
